Goal: Transaction & Acquisition: Purchase product/service

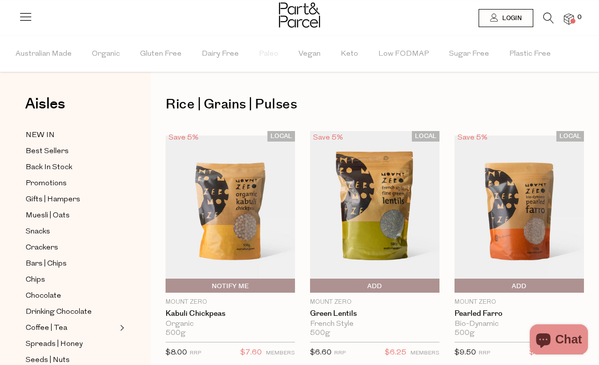
click at [515, 15] on span "Login" at bounding box center [511, 18] width 22 height 9
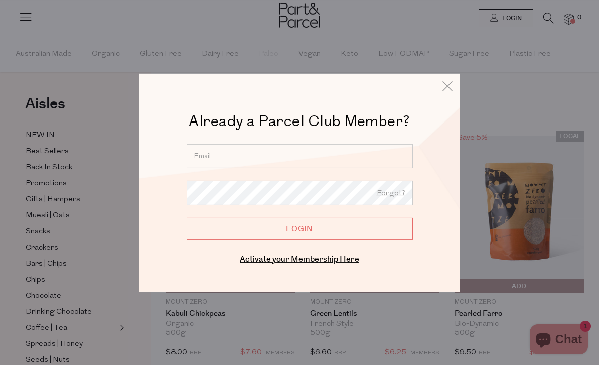
click at [291, 156] on input "email" at bounding box center [300, 156] width 226 height 24
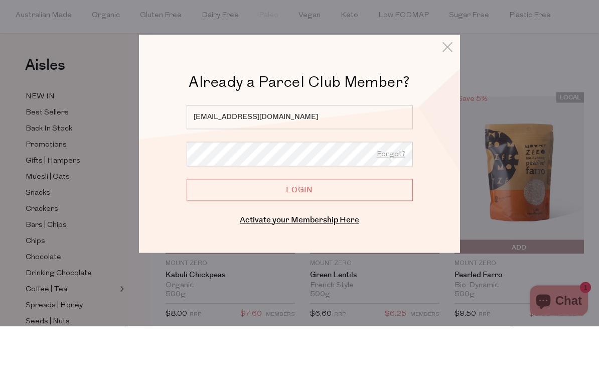
type input "franinsley1@gmail.com"
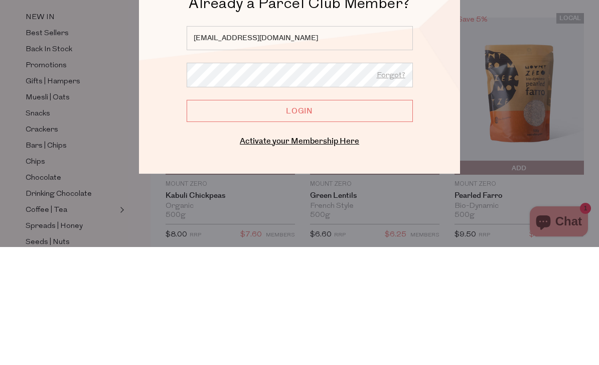
click at [304, 217] on input "Login" at bounding box center [300, 228] width 226 height 22
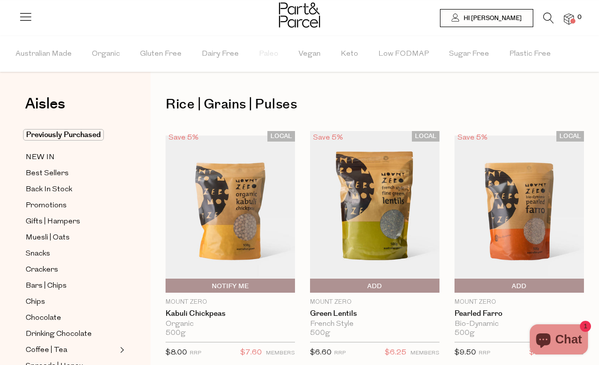
click at [547, 16] on icon at bounding box center [548, 18] width 11 height 11
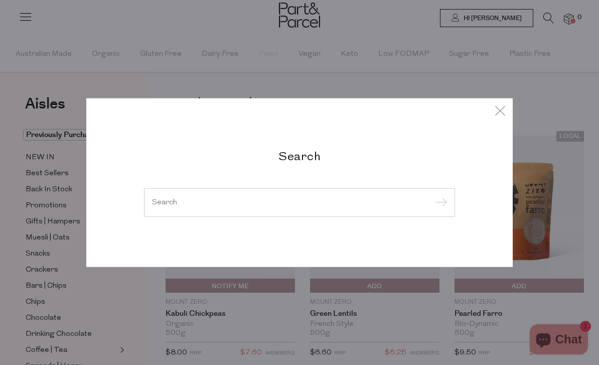
click at [192, 200] on input "search" at bounding box center [299, 202] width 295 height 8
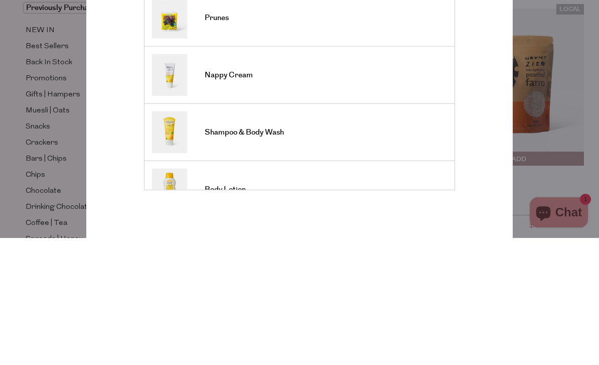
type input "Prun"
click at [264, 124] on link "Prunes" at bounding box center [299, 145] width 295 height 42
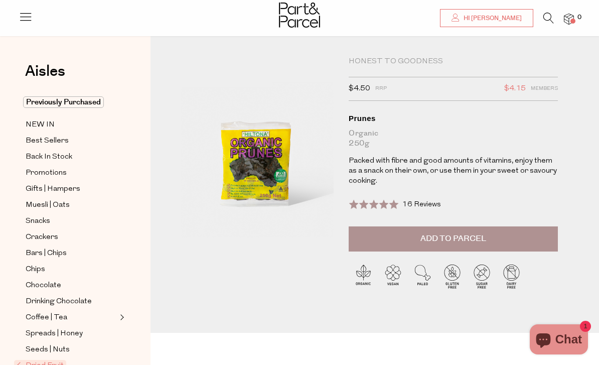
scroll to position [20, 0]
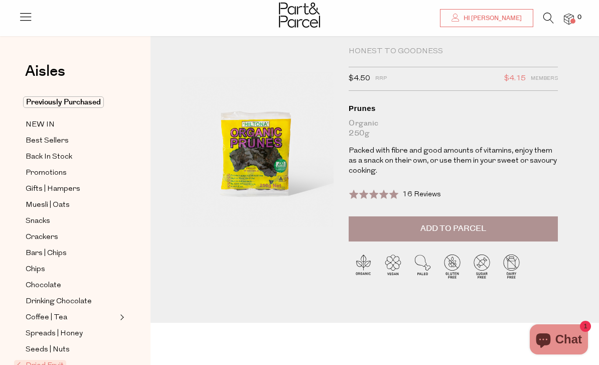
click at [459, 229] on span "Add to Parcel" at bounding box center [453, 229] width 66 height 12
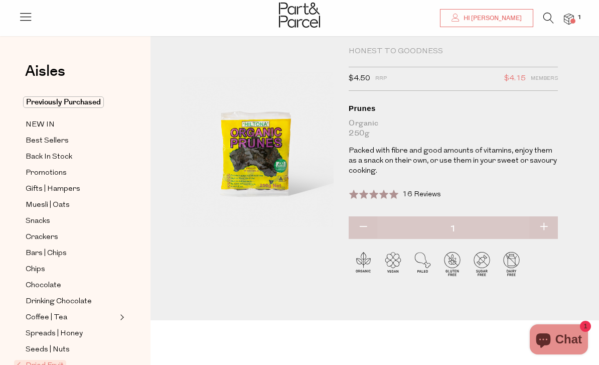
click at [542, 219] on button "button" at bounding box center [543, 227] width 29 height 22
type input "2"
click at [543, 230] on button "button" at bounding box center [543, 227] width 29 height 22
click at [547, 227] on button "button" at bounding box center [543, 227] width 29 height 22
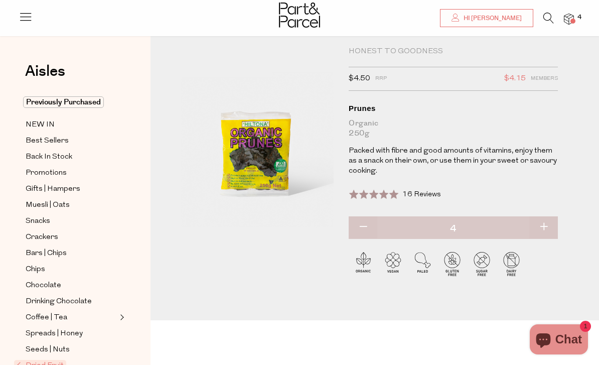
click at [547, 226] on button "button" at bounding box center [543, 227] width 29 height 22
type input "5"
click at [554, 224] on button "button" at bounding box center [543, 227] width 29 height 22
click at [549, 231] on button "button" at bounding box center [543, 227] width 29 height 22
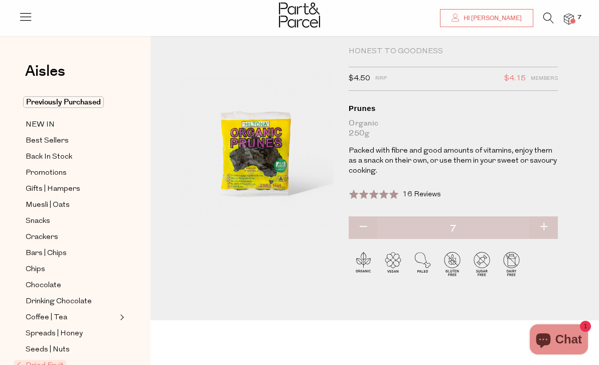
click at [549, 217] on button "button" at bounding box center [543, 227] width 29 height 22
type input "8"
click at [545, 222] on button "button" at bounding box center [543, 227] width 29 height 22
type input "9"
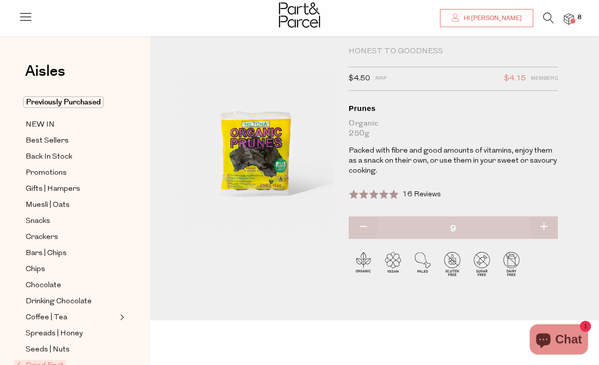
type input "9"
click at [545, 226] on button "button" at bounding box center [543, 227] width 29 height 22
type input "10"
click at [539, 226] on button "button" at bounding box center [543, 227] width 29 height 22
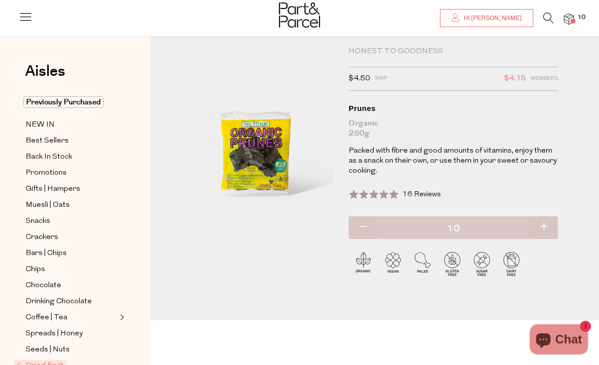
type input "11"
click at [546, 228] on button "button" at bounding box center [543, 227] width 29 height 22
click at [546, 224] on button "button" at bounding box center [543, 227] width 29 height 22
type input "13"
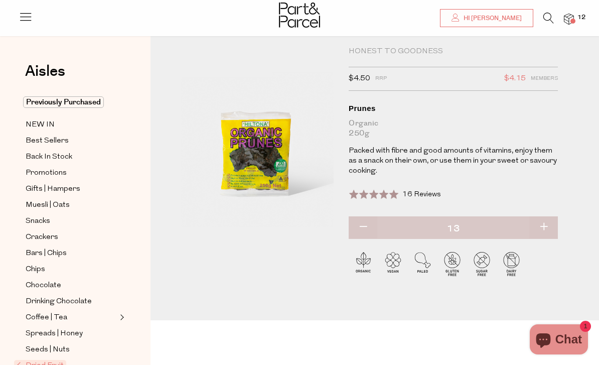
type input "13"
click at [546, 229] on button "button" at bounding box center [543, 227] width 29 height 22
type input "14"
click at [544, 230] on button "button" at bounding box center [543, 227] width 29 height 22
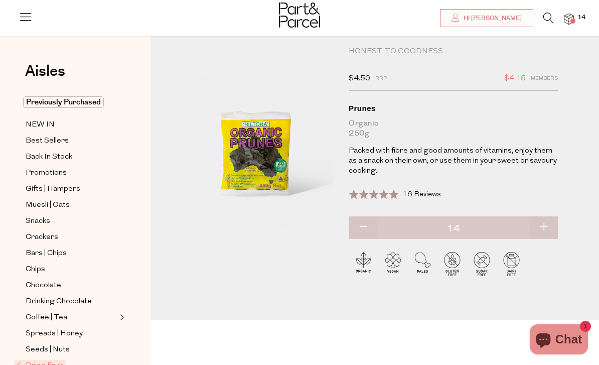
type input "15"
click at [545, 227] on button "button" at bounding box center [543, 227] width 29 height 22
type input "16"
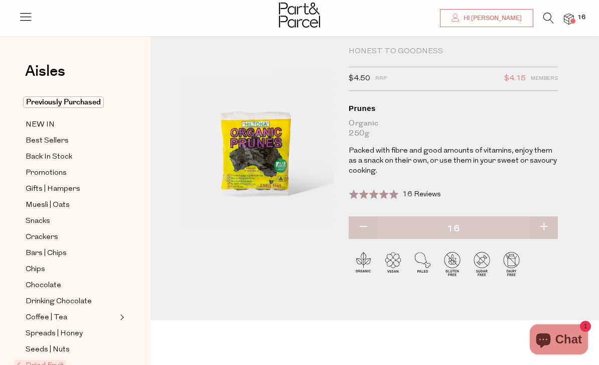
click at [548, 229] on button "button" at bounding box center [543, 227] width 29 height 22
type input "17"
click at [555, 221] on button "button" at bounding box center [543, 227] width 29 height 22
type input "18"
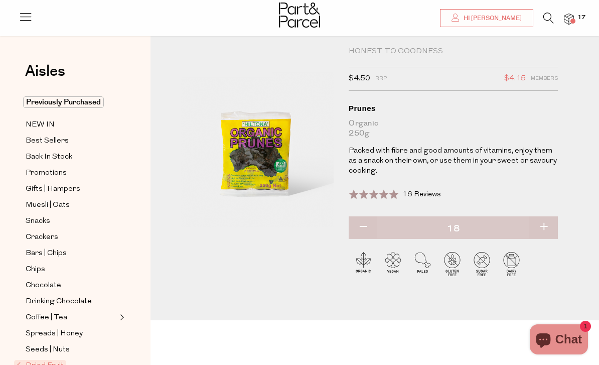
type input "18"
click at [550, 225] on button "button" at bounding box center [543, 227] width 29 height 22
click at [550, 227] on button "button" at bounding box center [543, 227] width 29 height 22
type input "20"
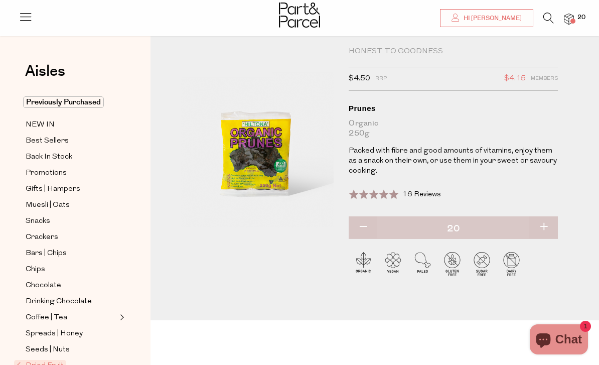
scroll to position [0, 0]
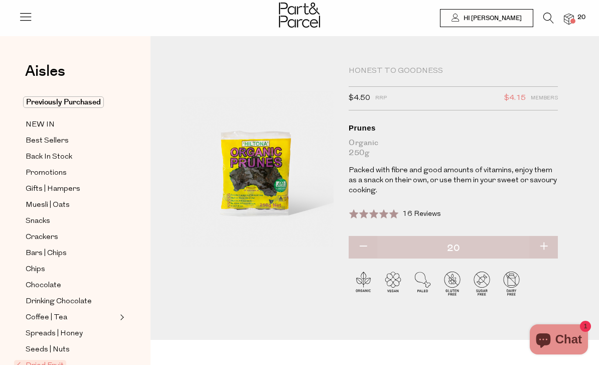
click at [547, 22] on icon at bounding box center [548, 18] width 11 height 11
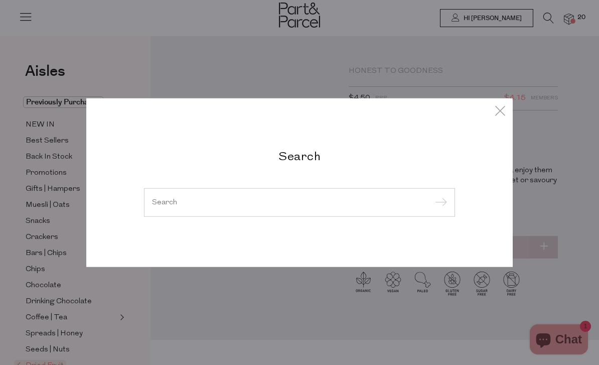
click at [198, 205] on input "search" at bounding box center [299, 202] width 295 height 8
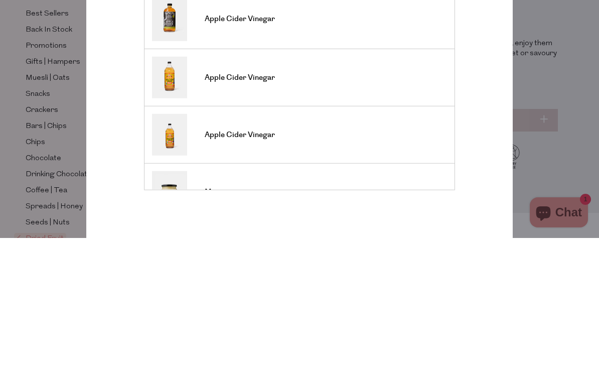
type input "Apple cider"
click at [286, 124] on link "Apple Cider Vinegar" at bounding box center [299, 146] width 295 height 44
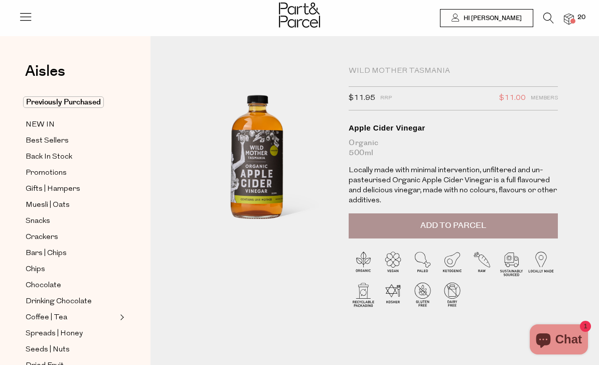
click at [479, 227] on span "Add to Parcel" at bounding box center [453, 226] width 66 height 12
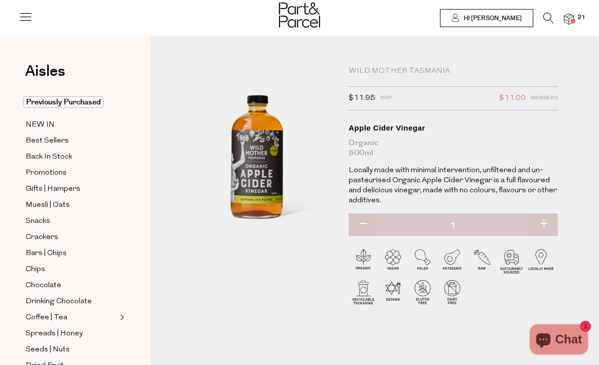
click at [544, 225] on button "button" at bounding box center [543, 224] width 29 height 22
type input "2"
click at [548, 222] on button "button" at bounding box center [543, 224] width 29 height 22
click at [542, 224] on button "button" at bounding box center [543, 224] width 29 height 22
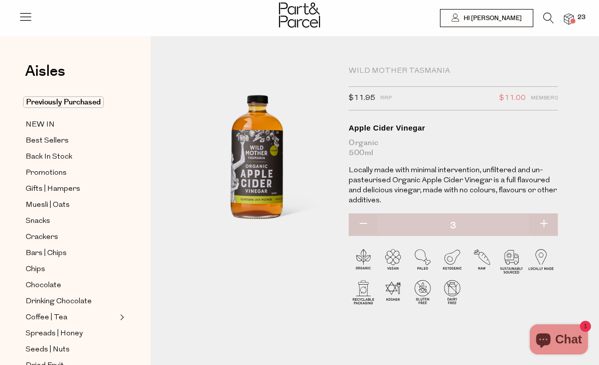
type input "4"
click at [543, 223] on button "button" at bounding box center [543, 224] width 29 height 22
type input "5"
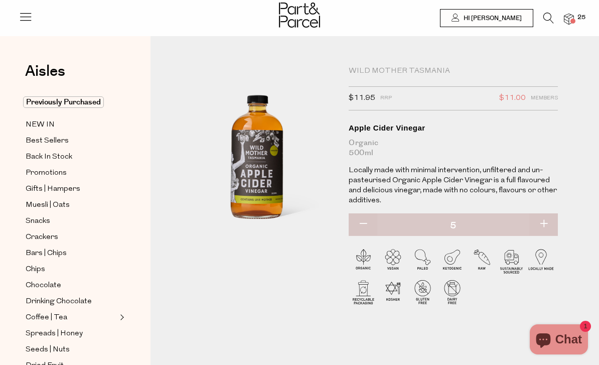
click at [547, 14] on icon at bounding box center [548, 18] width 11 height 11
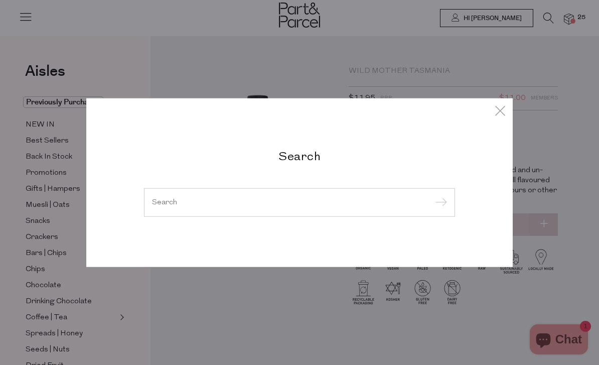
click at [196, 201] on input "search" at bounding box center [299, 202] width 295 height 8
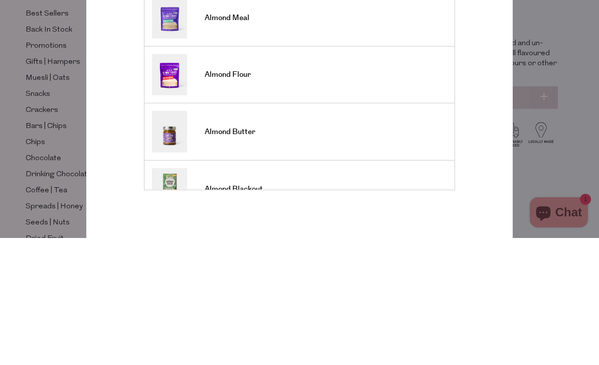
type input "Almond"
click at [281, 124] on link "Almond Meal" at bounding box center [299, 145] width 295 height 42
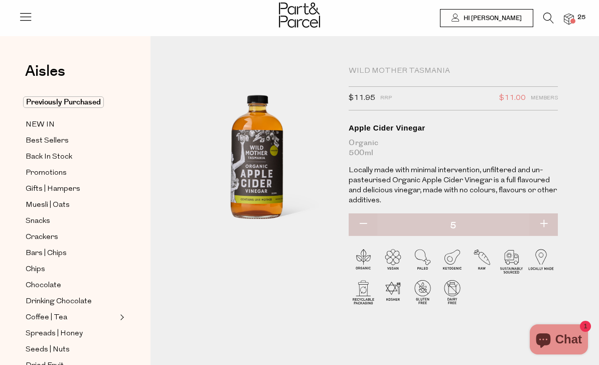
click at [550, 13] on icon at bounding box center [548, 18] width 11 height 11
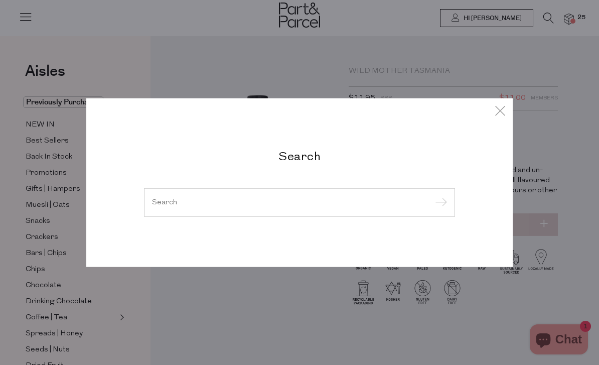
click at [265, 184] on div "Search" at bounding box center [299, 182] width 326 height 69
click at [163, 205] on input "search" at bounding box center [299, 202] width 295 height 8
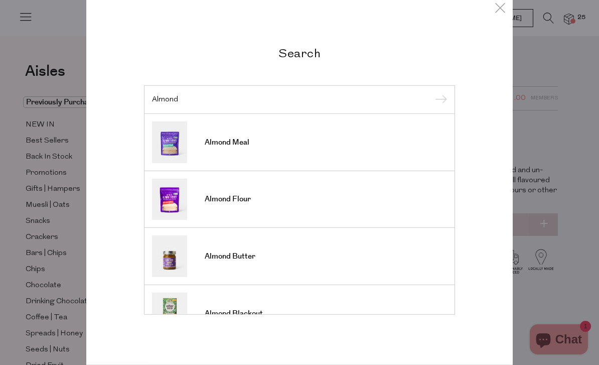
scroll to position [3, 0]
type input "Almond"
click at [239, 135] on link "Almond Meal" at bounding box center [299, 142] width 295 height 42
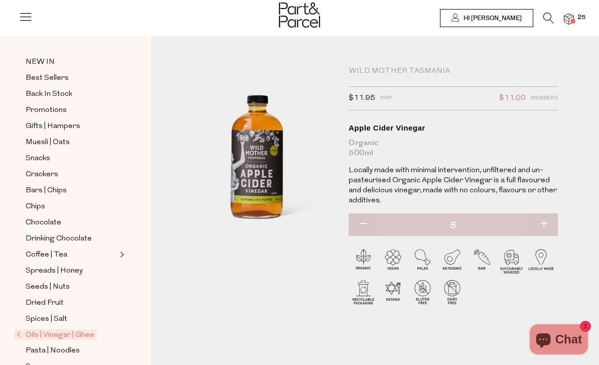
scroll to position [66, 0]
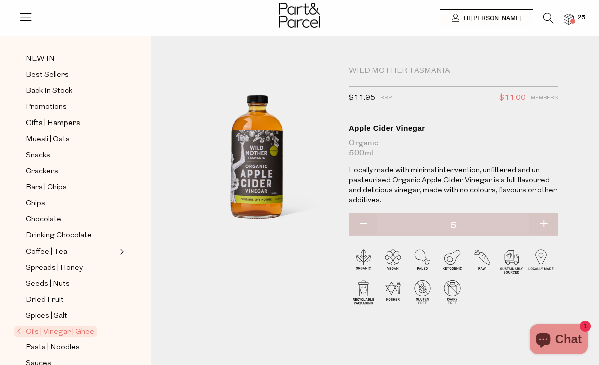
click at [543, 16] on icon at bounding box center [548, 18] width 11 height 11
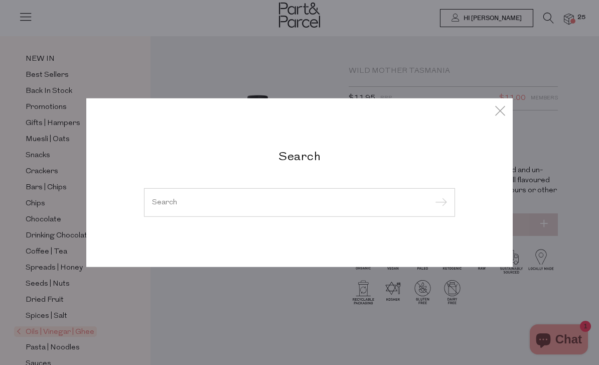
click at [225, 195] on div at bounding box center [299, 202] width 311 height 29
click at [211, 205] on input "search" at bounding box center [299, 202] width 295 height 8
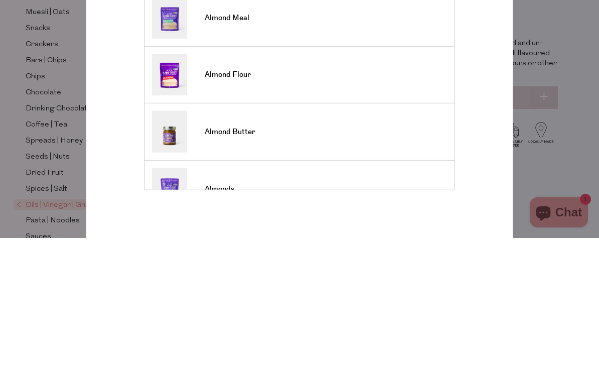
type input "Almo"
click at [254, 181] on link "Almond Flour" at bounding box center [299, 201] width 295 height 41
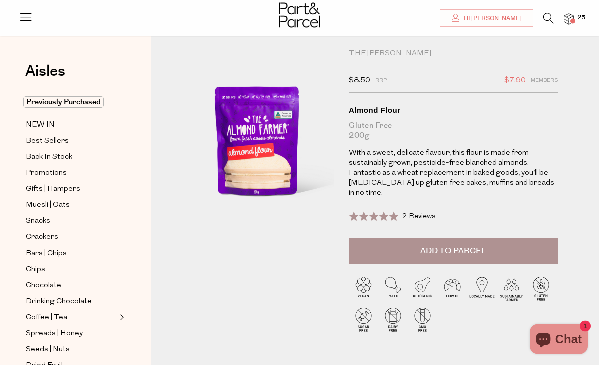
scroll to position [21, 0]
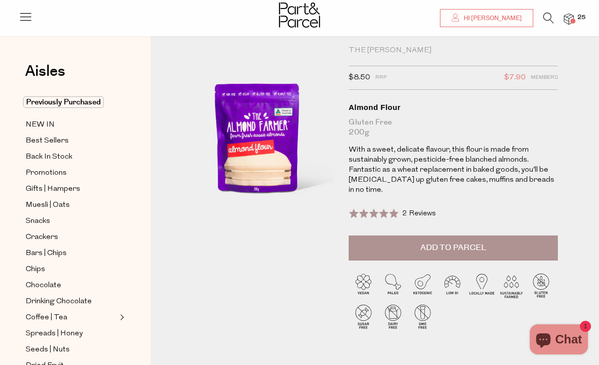
click at [467, 242] on span "Add to Parcel" at bounding box center [453, 248] width 66 height 12
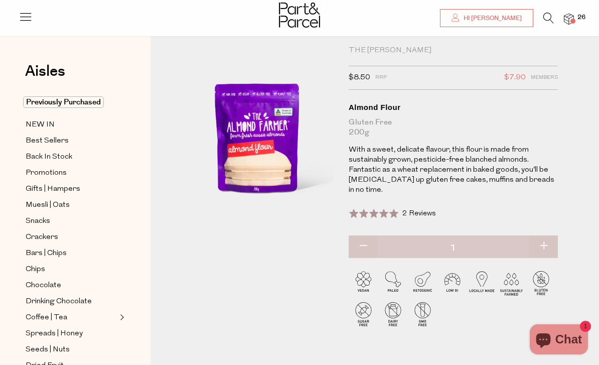
click at [539, 235] on button "button" at bounding box center [543, 246] width 29 height 22
type input "2"
click at [546, 235] on button "button" at bounding box center [543, 246] width 29 height 22
type input "3"
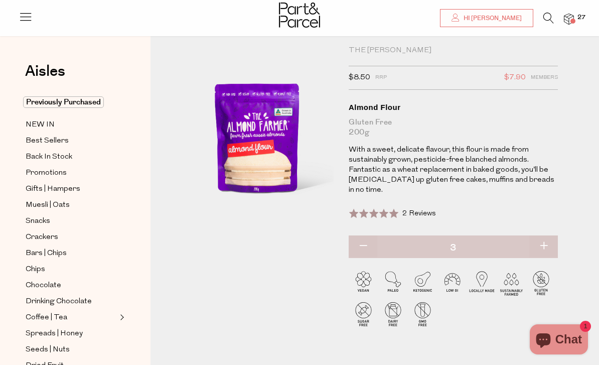
type input "3"
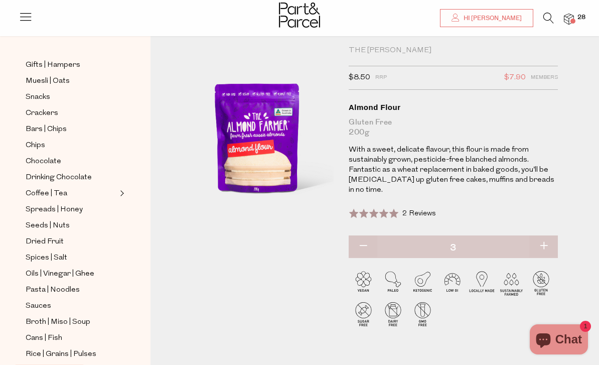
scroll to position [151, 0]
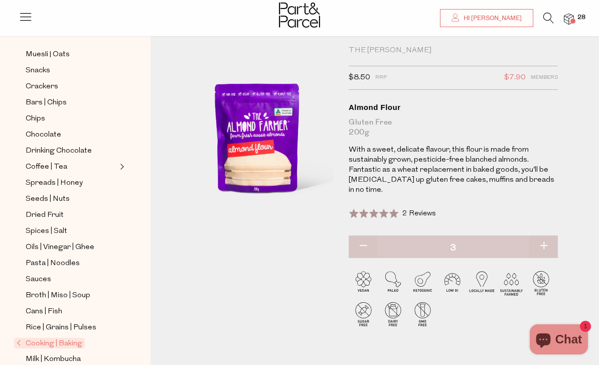
click at [54, 193] on span "Seeds | Nuts" at bounding box center [48, 199] width 44 height 12
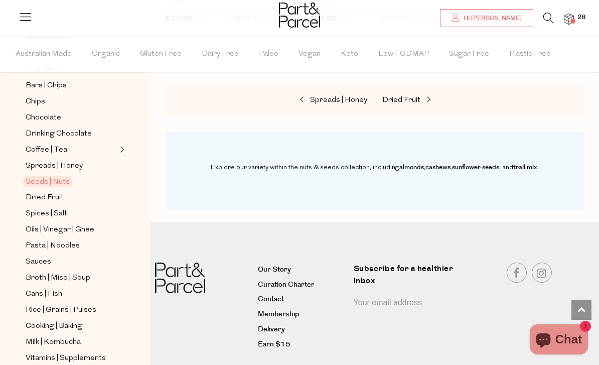
scroll to position [200, 0]
click at [84, 149] on link "Coffee | Tea" at bounding box center [71, 150] width 91 height 13
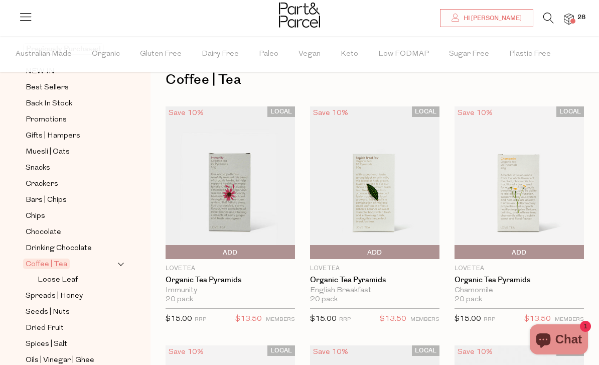
scroll to position [116, 0]
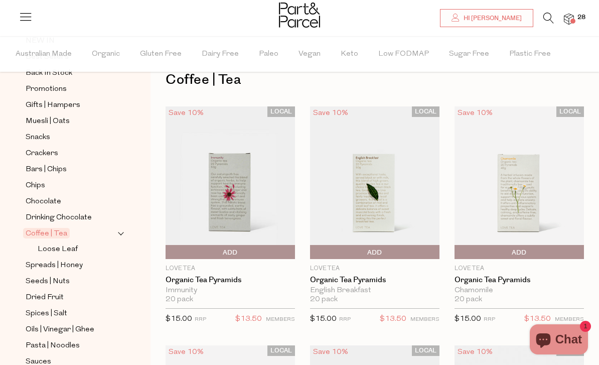
click at [73, 262] on span "Spreads | Honey" at bounding box center [54, 265] width 57 height 12
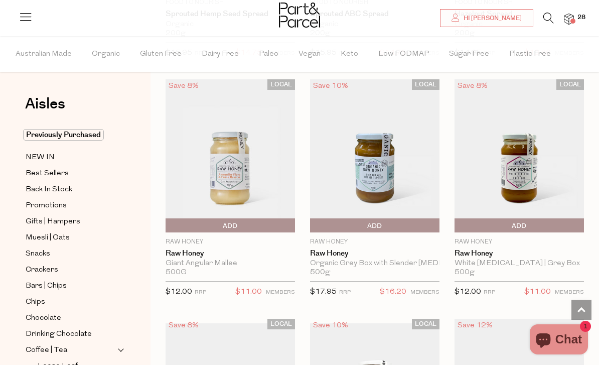
scroll to position [2919, 0]
click at [168, 219] on span "Add To Parcel" at bounding box center [168, 226] width 0 height 15
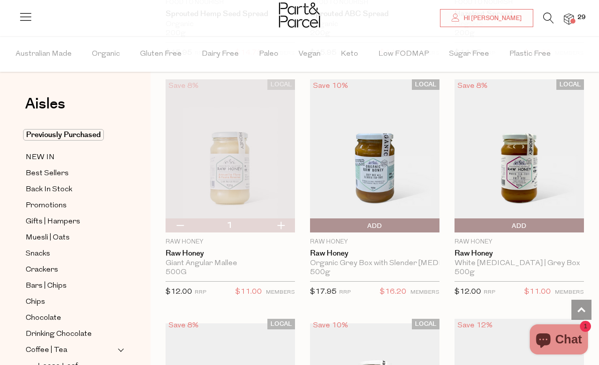
click at [285, 221] on button "button" at bounding box center [280, 225] width 29 height 14
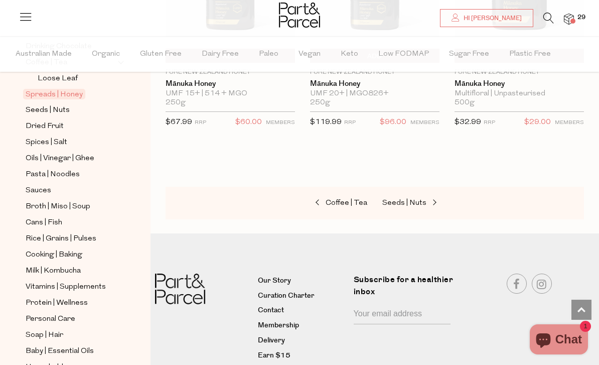
scroll to position [290, 0]
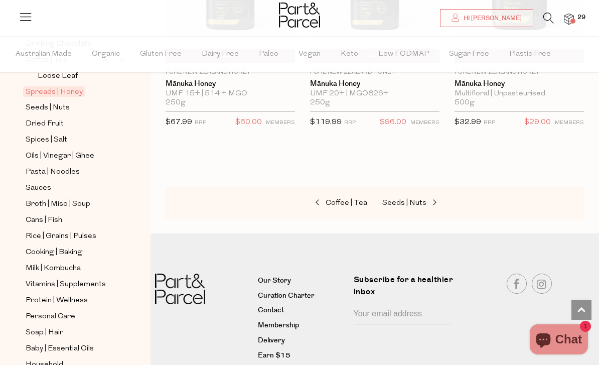
click at [74, 230] on span "Rice | Grains | Pulses" at bounding box center [61, 236] width 71 height 12
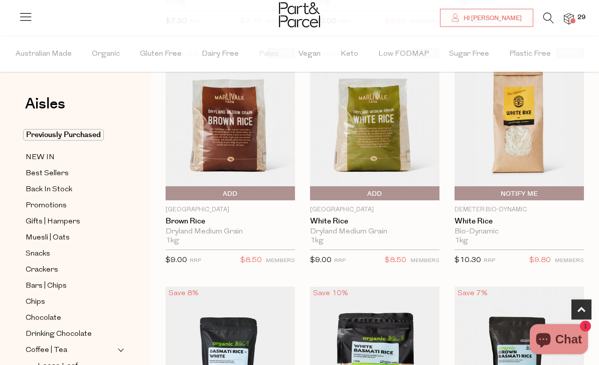
scroll to position [580, 0]
click at [313, 189] on span "Add To Parcel" at bounding box center [313, 193] width 0 height 15
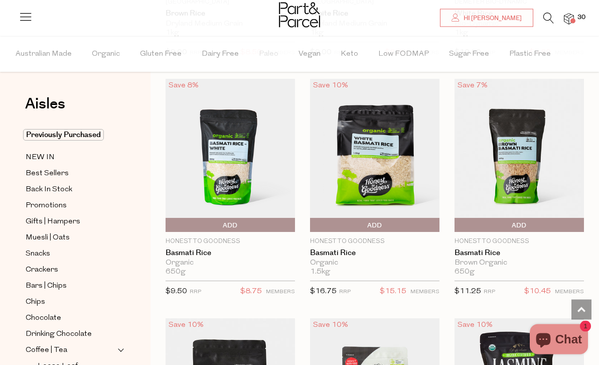
scroll to position [792, 0]
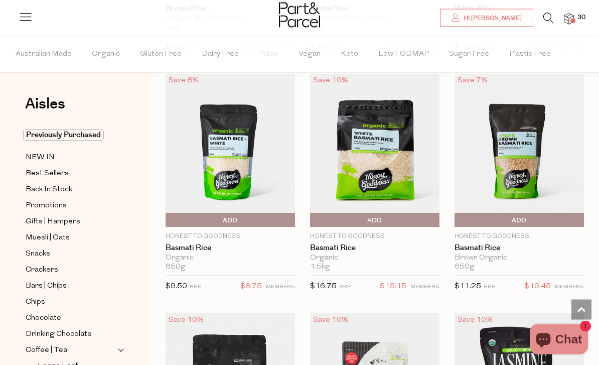
click at [313, 215] on span "Add To Parcel" at bounding box center [313, 220] width 0 height 15
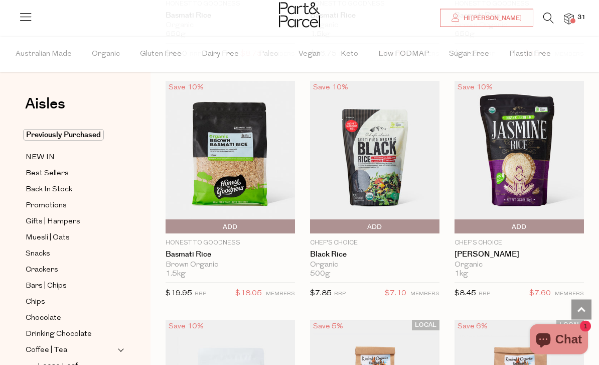
scroll to position [1025, 0]
click at [573, 14] on img at bounding box center [569, 20] width 10 height 12
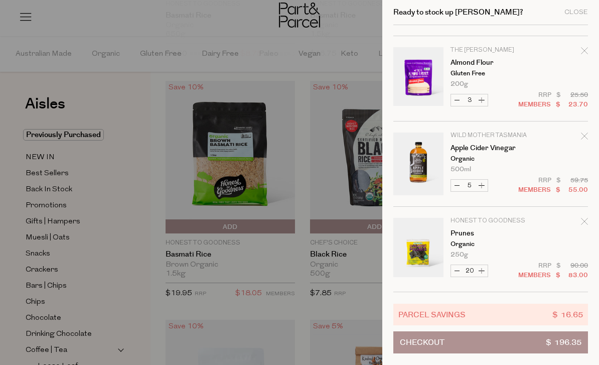
scroll to position [245, 0]
click at [525, 347] on button "Checkout $ 196.35" at bounding box center [490, 342] width 195 height 22
